Goal: Information Seeking & Learning: Learn about a topic

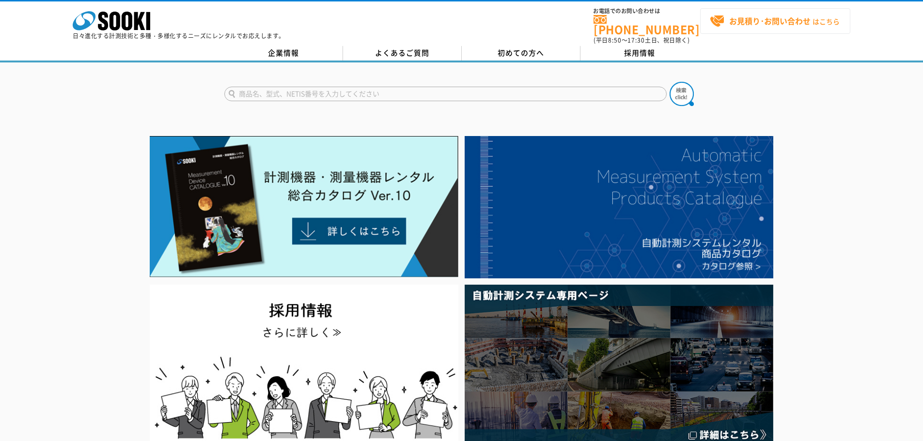
click at [773, 24] on strong "お見積り･お問い合わせ" at bounding box center [769, 21] width 81 height 12
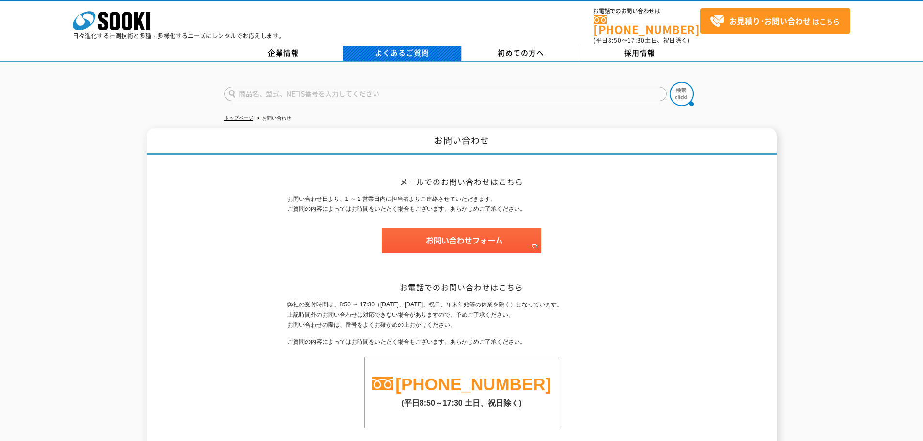
click at [410, 46] on link "よくあるご質問" at bounding box center [402, 53] width 119 height 15
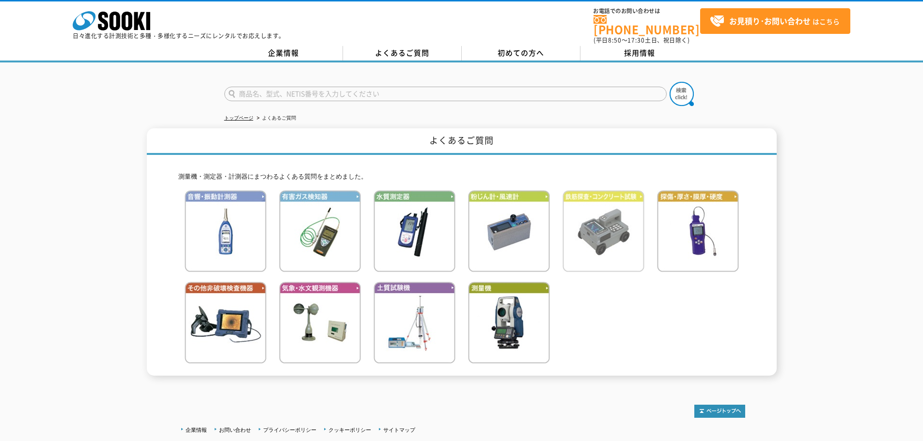
click at [599, 230] on img at bounding box center [604, 231] width 82 height 82
drag, startPoint x: 474, startPoint y: 55, endPoint x: 481, endPoint y: 57, distance: 7.2
